Goal: Navigation & Orientation: Find specific page/section

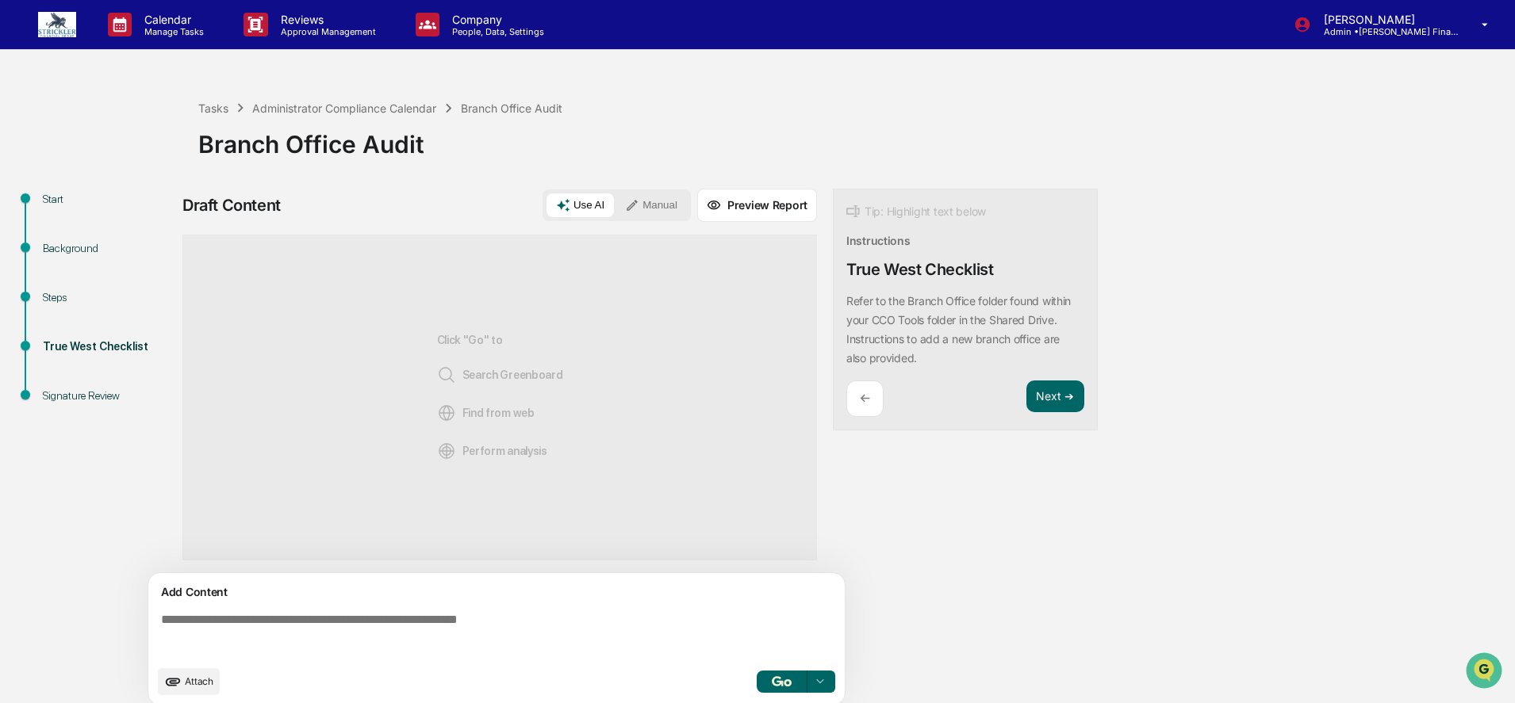
drag, startPoint x: 68, startPoint y: 20, endPoint x: 110, endPoint y: 67, distance: 63.5
click at [68, 20] on img at bounding box center [57, 24] width 38 height 25
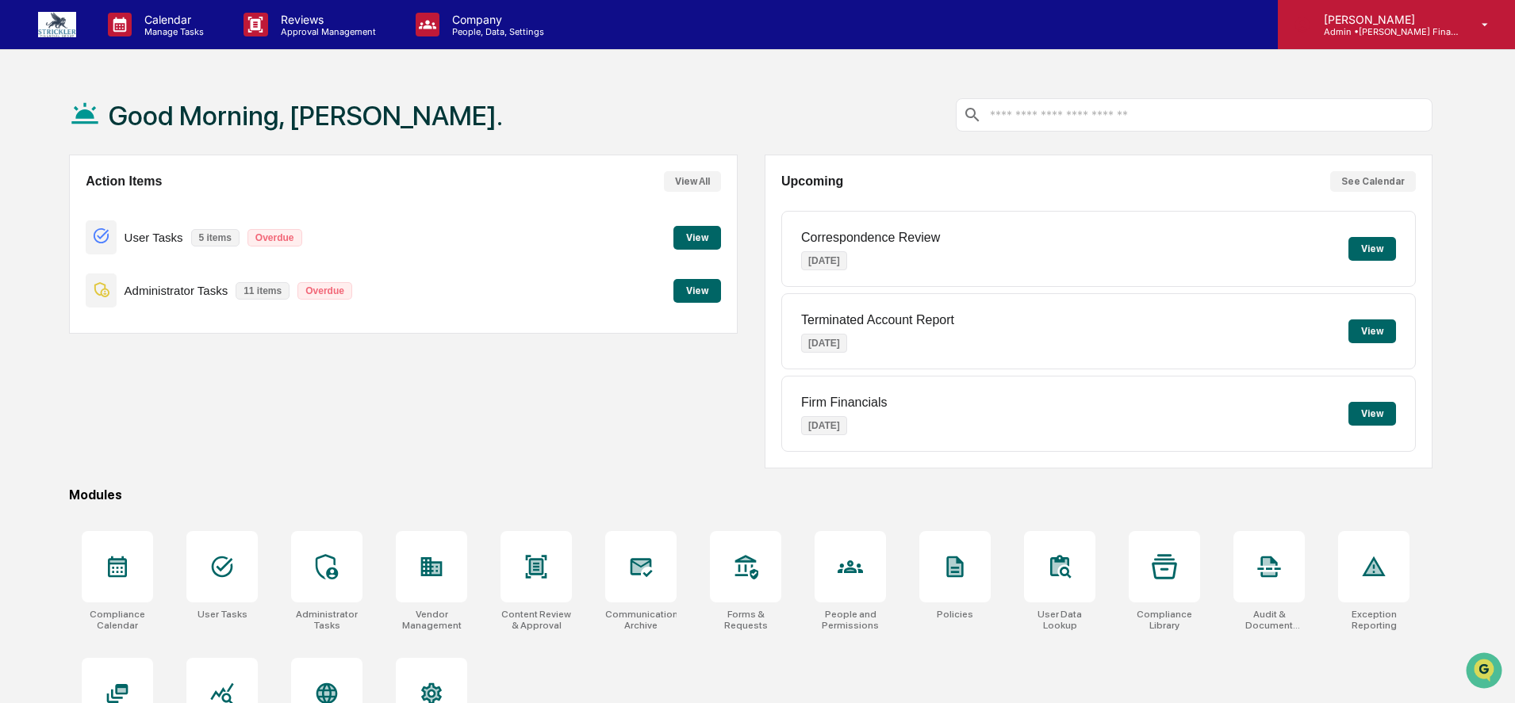
click at [1476, 29] on icon at bounding box center [1485, 24] width 28 height 15
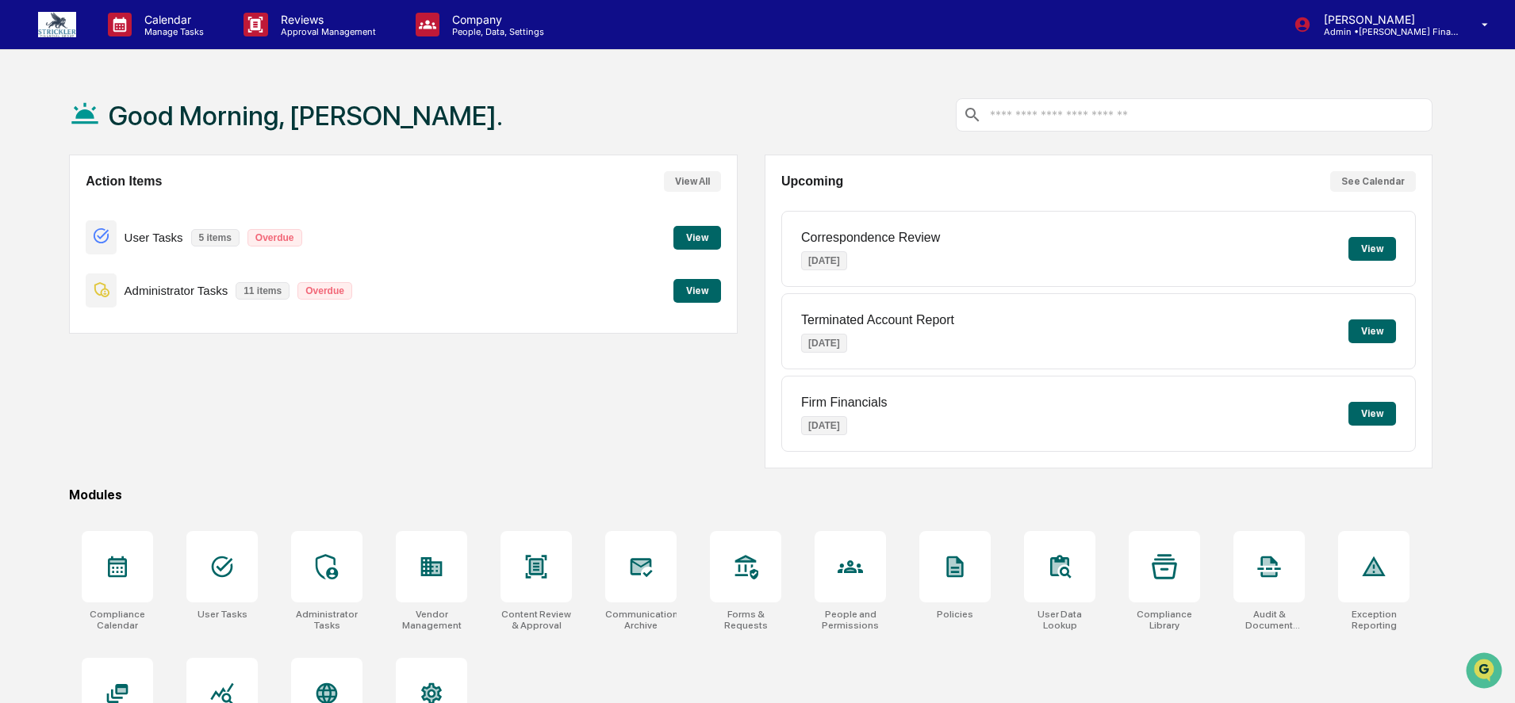
click at [1450, 34] on p "Admin • [PERSON_NAME] Financial Group" at bounding box center [1385, 31] width 148 height 11
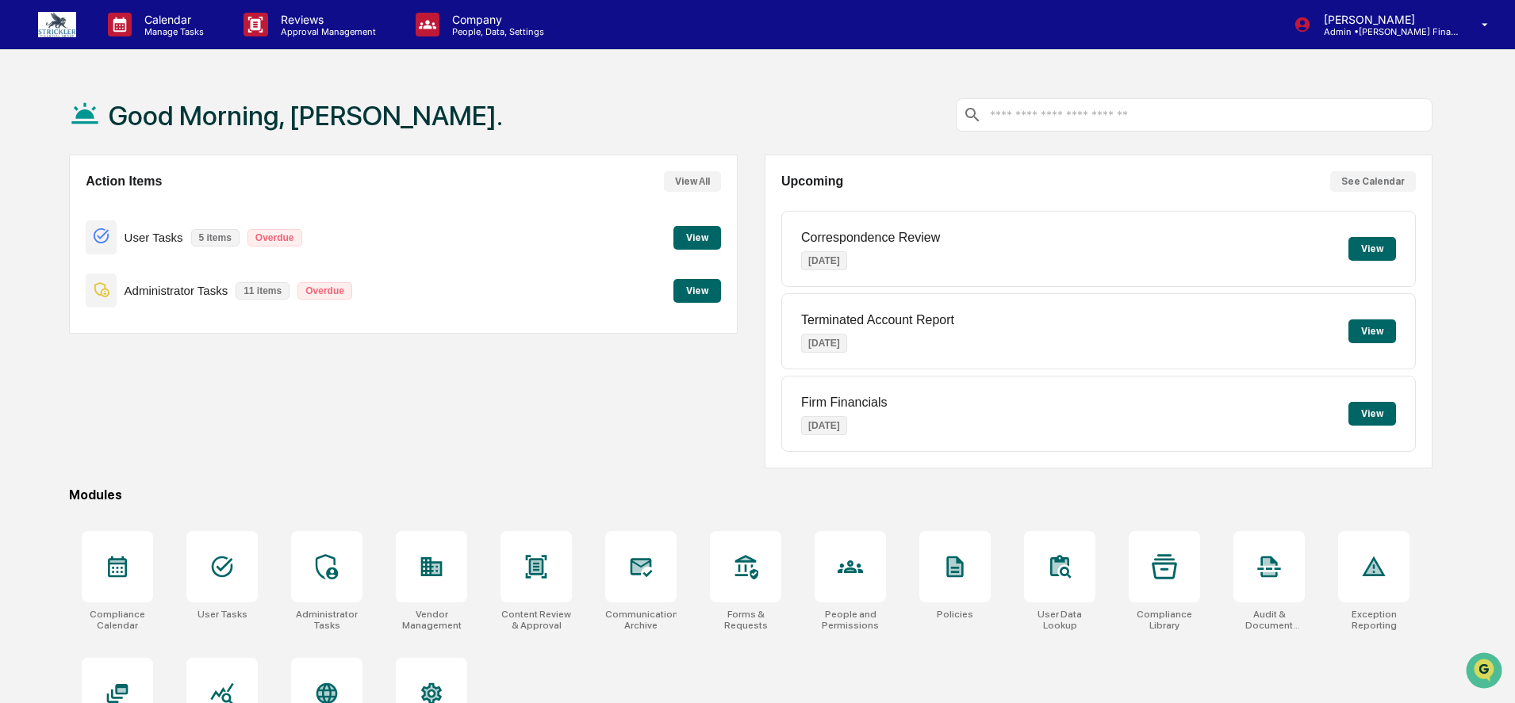
click at [698, 228] on button "View" at bounding box center [697, 238] width 48 height 24
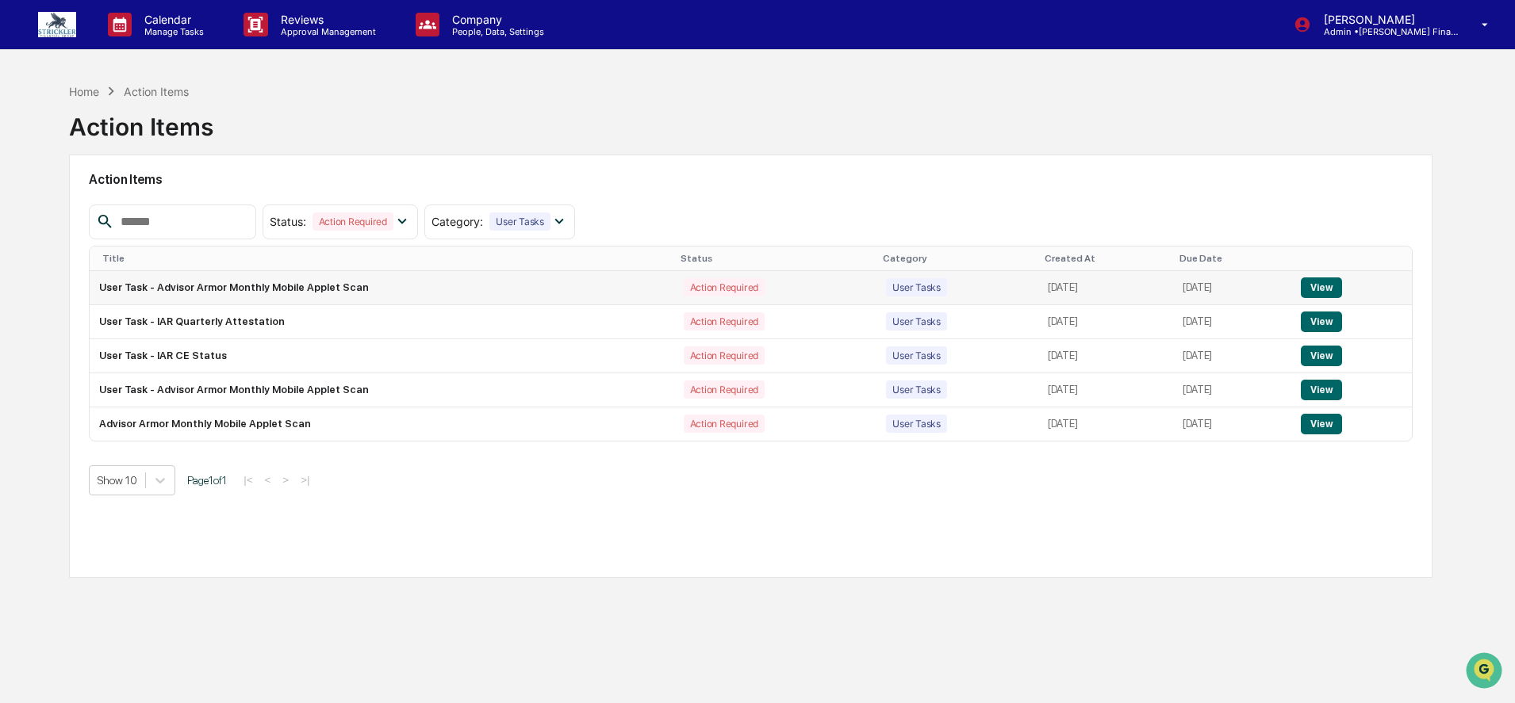
click at [1325, 293] on button "View" at bounding box center [1321, 288] width 40 height 21
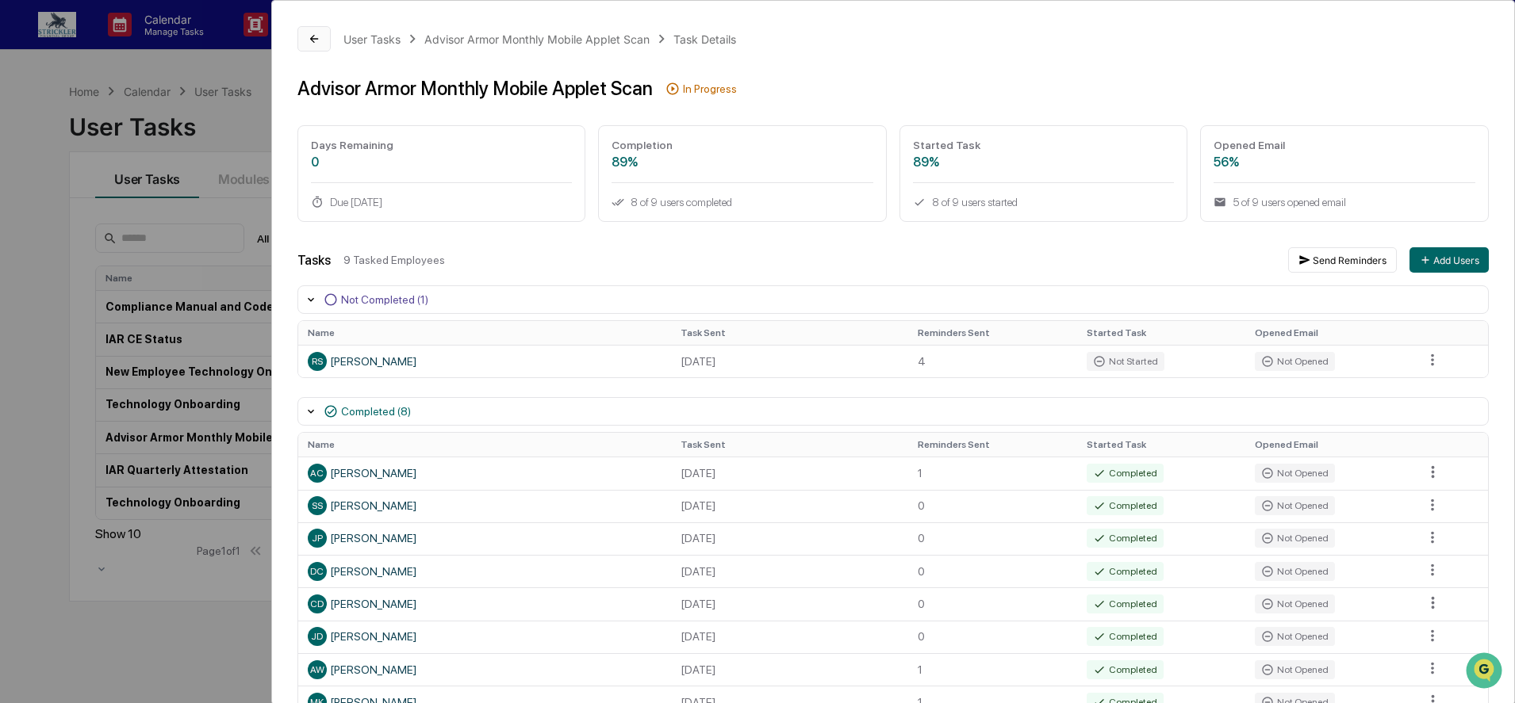
click at [314, 36] on icon at bounding box center [314, 39] width 13 height 13
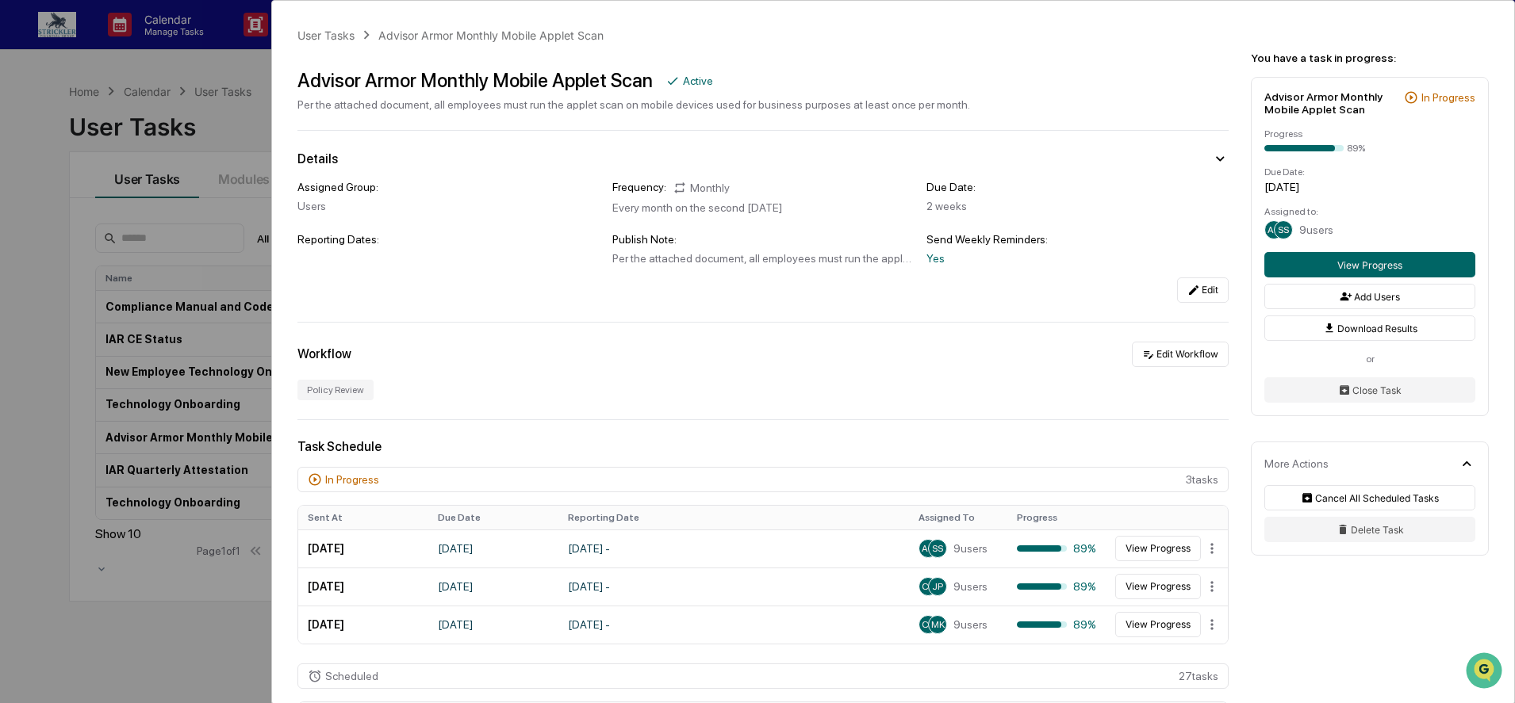
click at [228, 75] on div "User Tasks Advisor Armor Monthly Mobile Applet Scan Advisor Armor Monthly Mobil…" at bounding box center [757, 351] width 1515 height 703
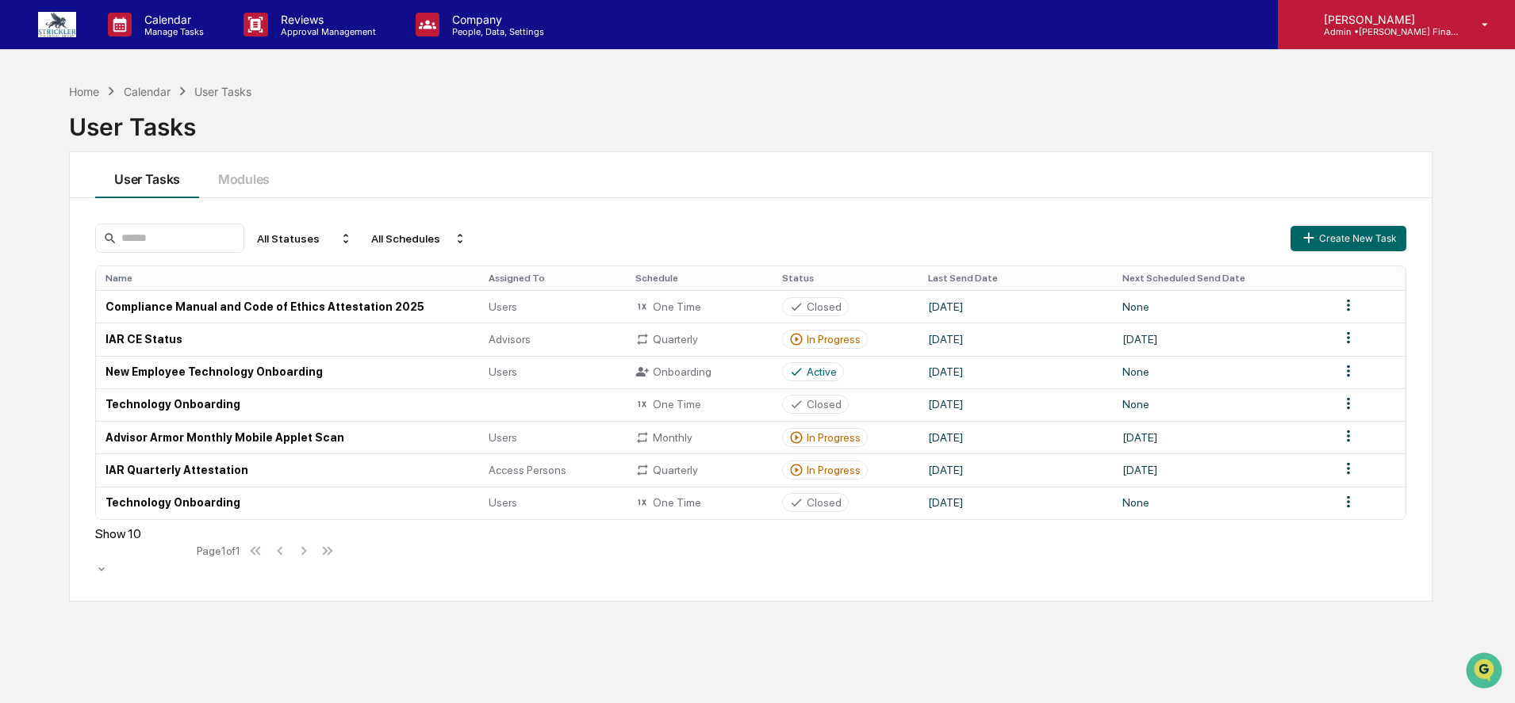
click at [1376, 25] on p "[PERSON_NAME]" at bounding box center [1385, 19] width 148 height 13
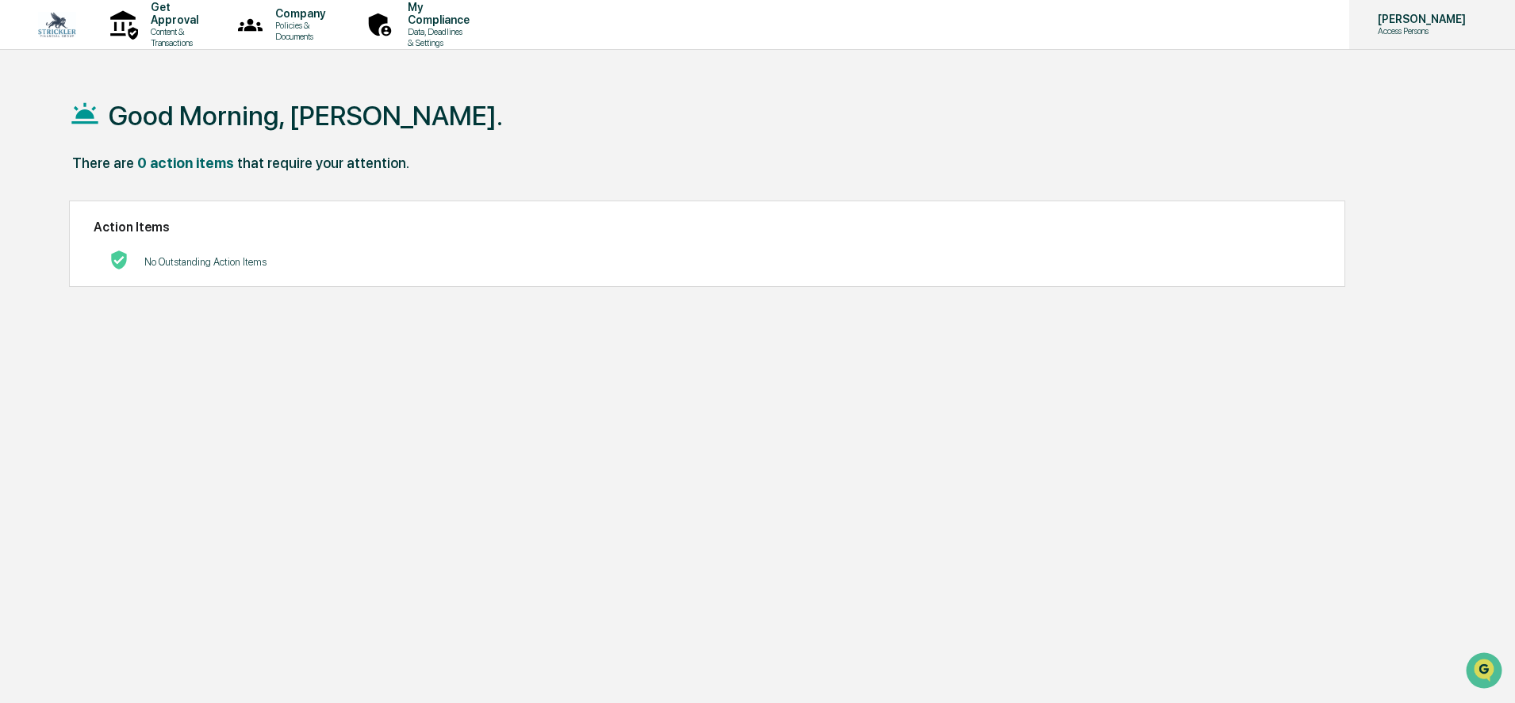
click at [1486, 25] on icon at bounding box center [1492, 25] width 13 height 0
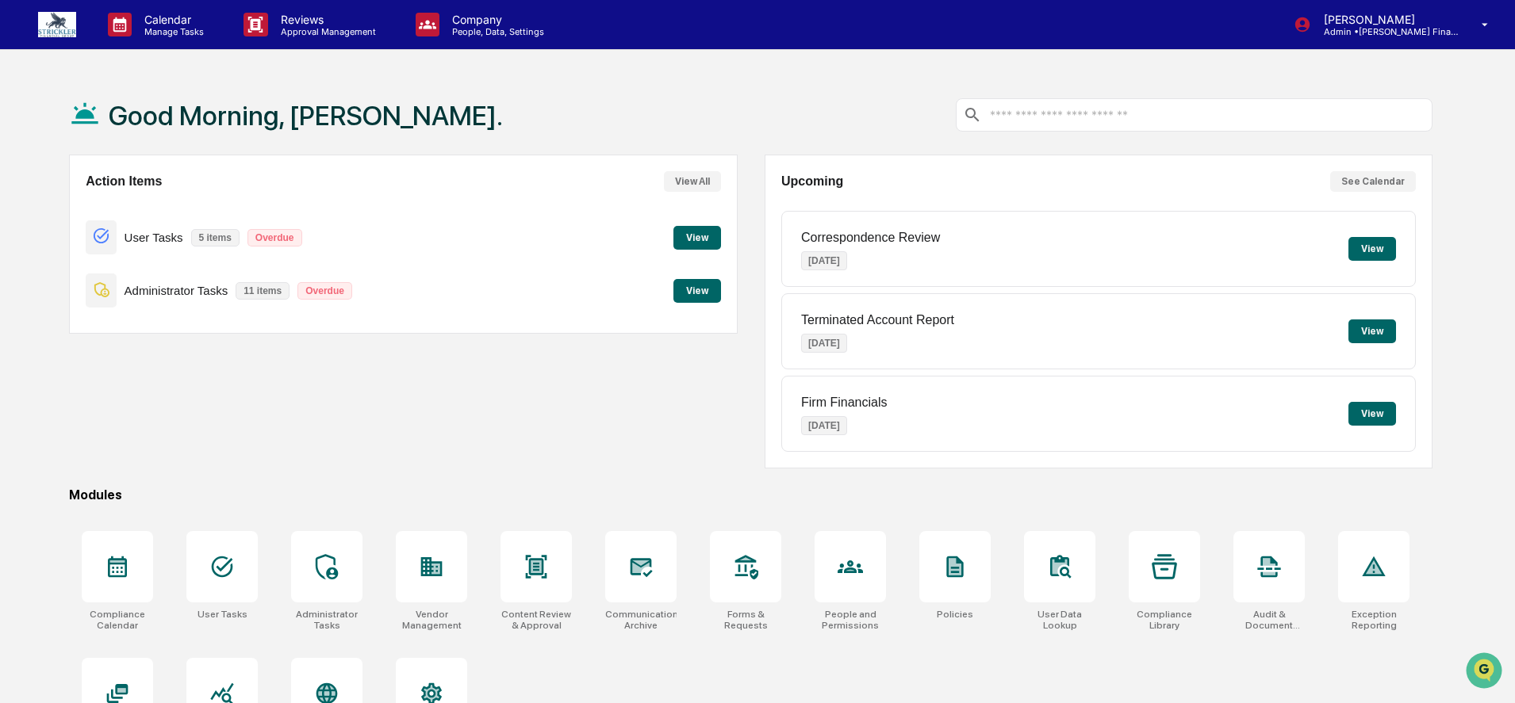
click at [696, 295] on button "View" at bounding box center [697, 291] width 48 height 24
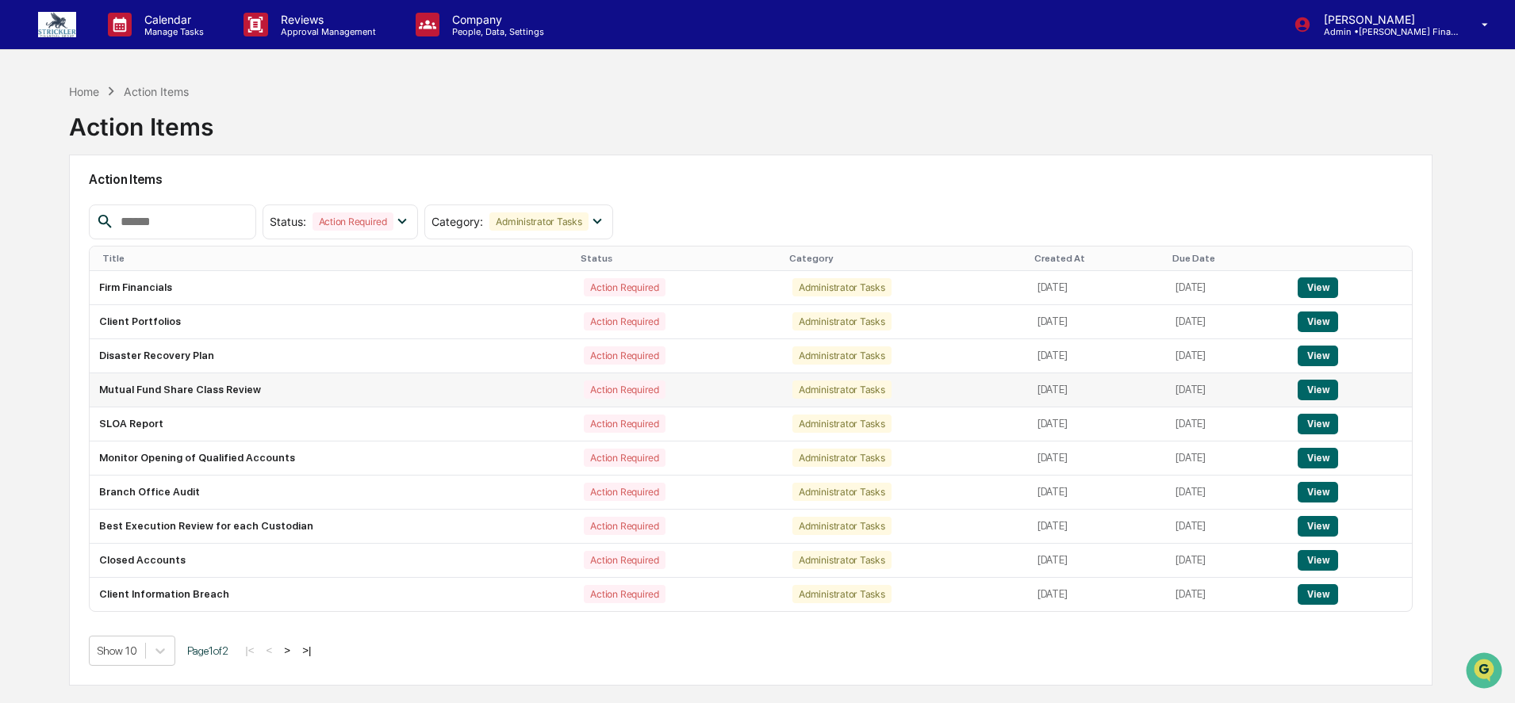
click at [217, 390] on td "Mutual Fund Share Class Review" at bounding box center [332, 391] width 485 height 34
click at [1435, 16] on p "[PERSON_NAME]" at bounding box center [1385, 19] width 148 height 13
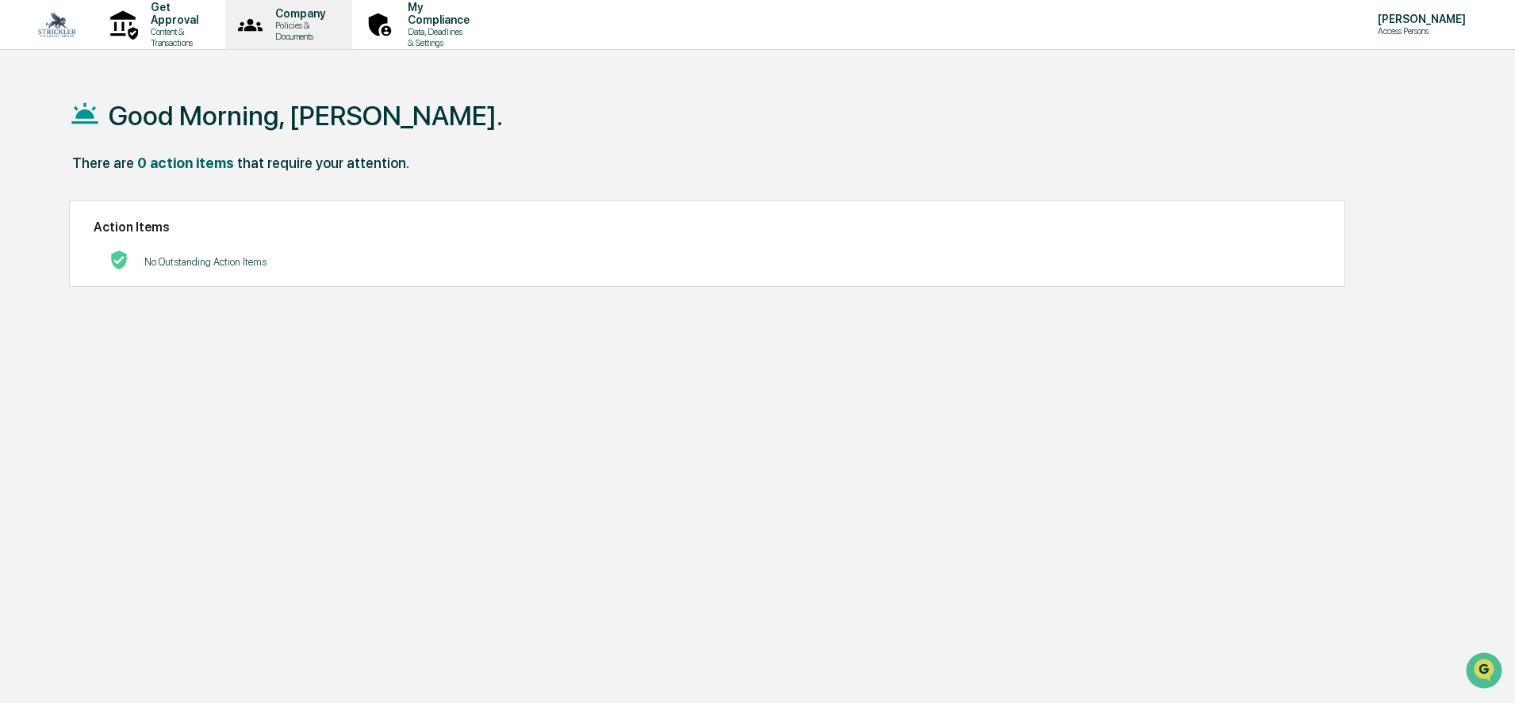
click at [333, 32] on p "Policies & Documents" at bounding box center [298, 31] width 71 height 22
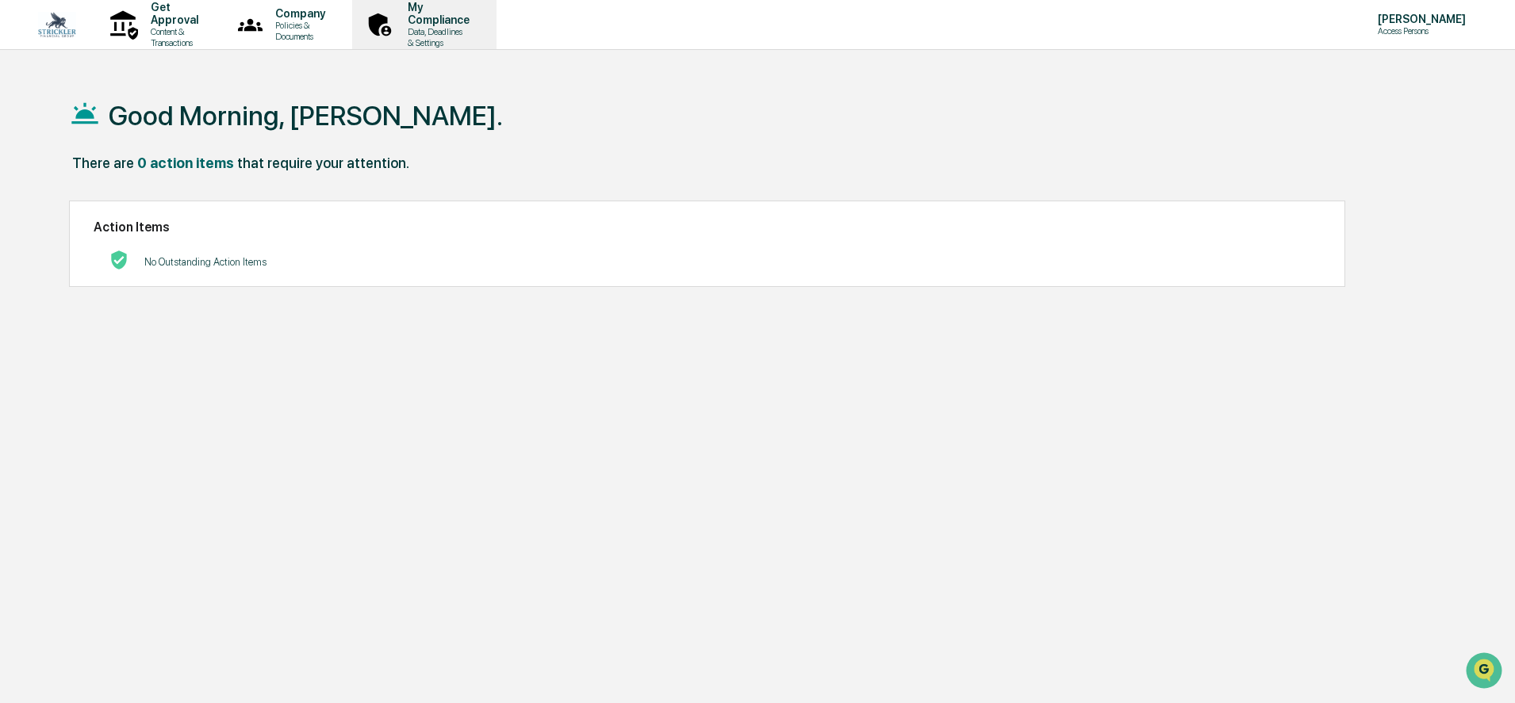
click at [477, 26] on p "Data, Deadlines & Settings" at bounding box center [436, 37] width 82 height 22
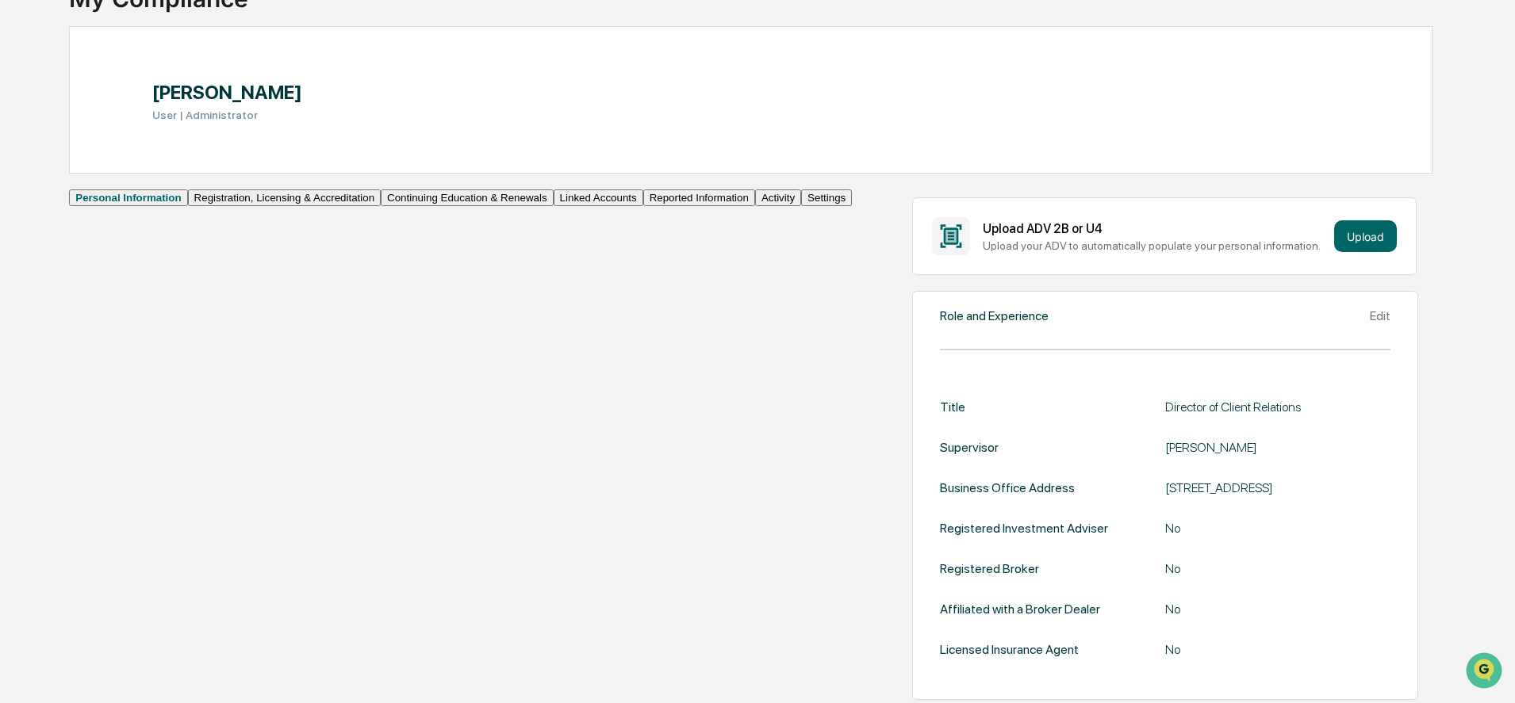
scroll to position [165, 0]
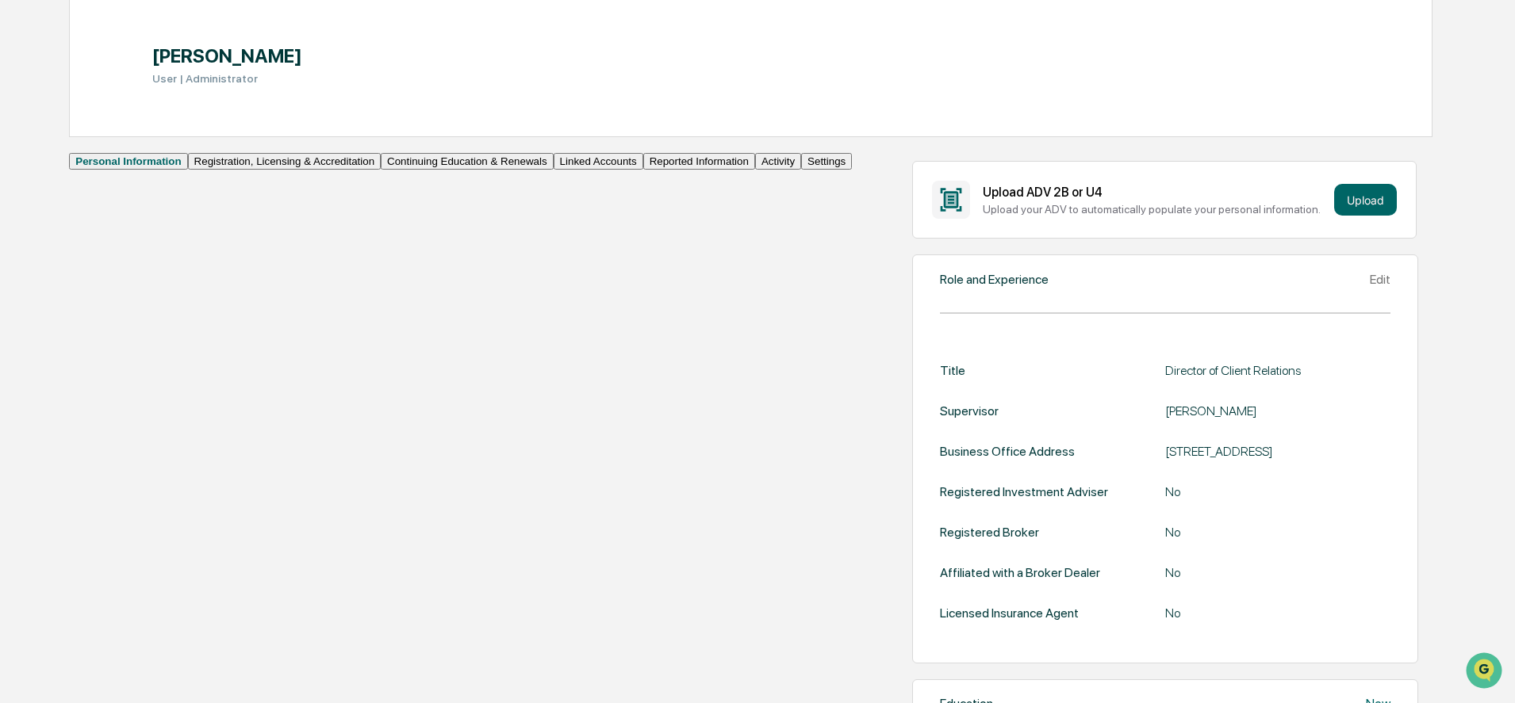
click at [554, 170] on button "Linked Accounts" at bounding box center [599, 161] width 90 height 17
